Goal: Task Accomplishment & Management: Manage account settings

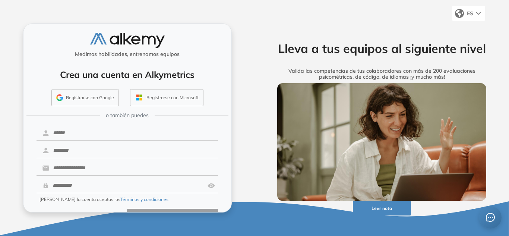
scroll to position [20, 0]
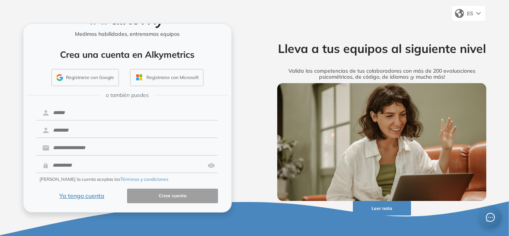
click at [89, 195] on button "Ya tengo cuenta" at bounding box center [82, 196] width 91 height 15
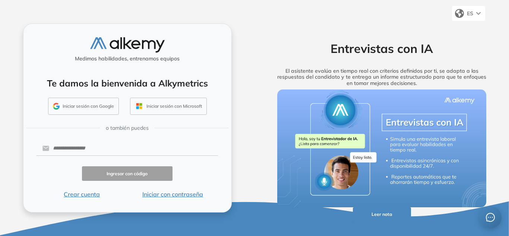
click at [80, 106] on button "Iniciar sesión con Google" at bounding box center [83, 106] width 71 height 17
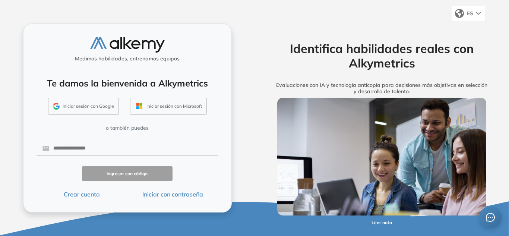
click at [86, 106] on button "Iniciar sesión con Google" at bounding box center [83, 106] width 71 height 17
click at [78, 150] on input "text" at bounding box center [133, 148] width 169 height 14
click at [67, 146] on input "text" at bounding box center [133, 148] width 169 height 14
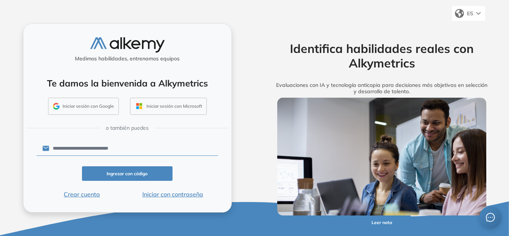
type input "**********"
click at [115, 177] on button "Ingresar con código" at bounding box center [127, 173] width 91 height 15
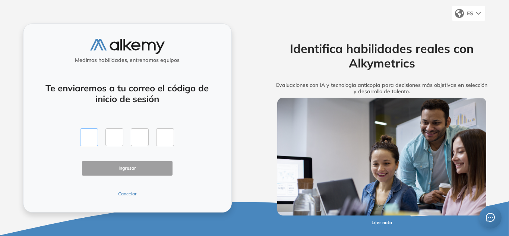
click at [94, 140] on input "text" at bounding box center [89, 137] width 18 height 18
type input "*"
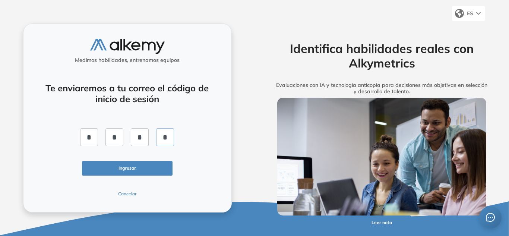
type input "*"
click at [133, 157] on div "Te enviaremos a tu correo el código de inicio de sesión * * * * Ingresar Cancel…" at bounding box center [128, 135] width 182 height 123
click at [141, 166] on button "Ingresar" at bounding box center [127, 168] width 91 height 15
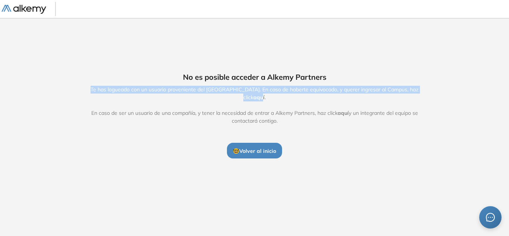
drag, startPoint x: 83, startPoint y: 93, endPoint x: 421, endPoint y: 96, distance: 337.8
click at [421, 96] on span "Te has logueado con un usuario proveniente del Alkemy Campus. En caso de habert…" at bounding box center [255, 105] width 344 height 39
click at [265, 94] on span "aquí" at bounding box center [259, 97] width 11 height 7
